Goal: Navigation & Orientation: Find specific page/section

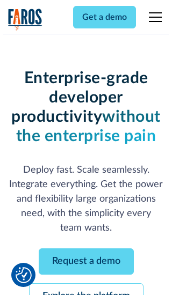
scroll to position [114, 0]
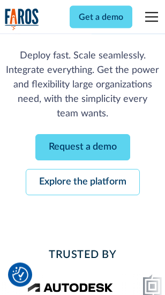
click at [83, 148] on link "Request a demo" at bounding box center [82, 148] width 95 height 26
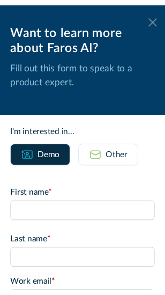
scroll to position [0, 0]
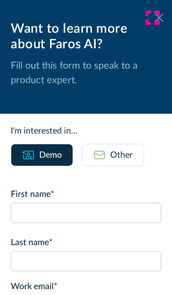
click at [155, 18] on icon at bounding box center [159, 17] width 9 height 8
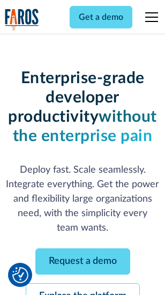
scroll to position [149, 0]
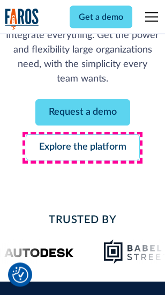
click at [83, 148] on link "Explore the platform" at bounding box center [83, 148] width 114 height 26
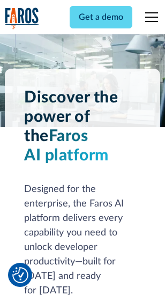
scroll to position [8179, 0]
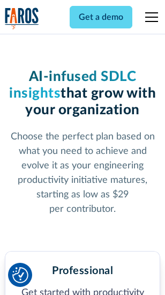
scroll to position [1702, 0]
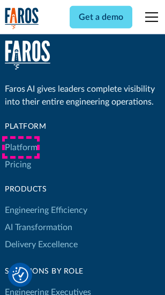
click at [21, 148] on link "Platform" at bounding box center [21, 147] width 33 height 17
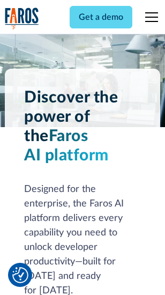
scroll to position [8524, 0]
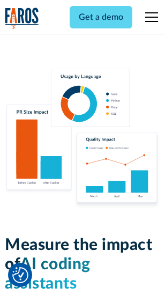
scroll to position [6703, 0]
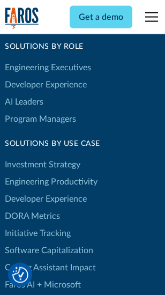
click at [32, 208] on link "DORA Metrics" at bounding box center [32, 216] width 55 height 17
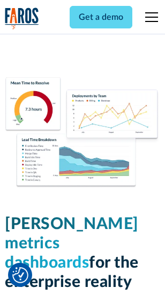
scroll to position [4754, 0]
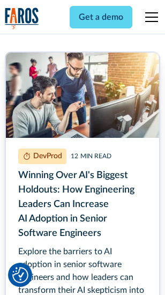
scroll to position [4861, 0]
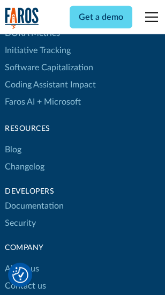
click at [25, 158] on link "Changelog" at bounding box center [25, 166] width 40 height 17
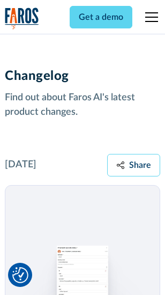
scroll to position [13167, 0]
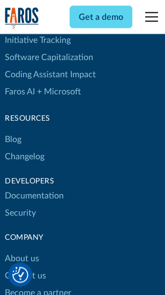
click at [21, 251] on link "About us" at bounding box center [22, 259] width 34 height 17
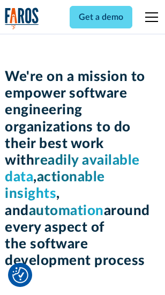
scroll to position [3713, 0]
